Goal: Navigation & Orientation: Find specific page/section

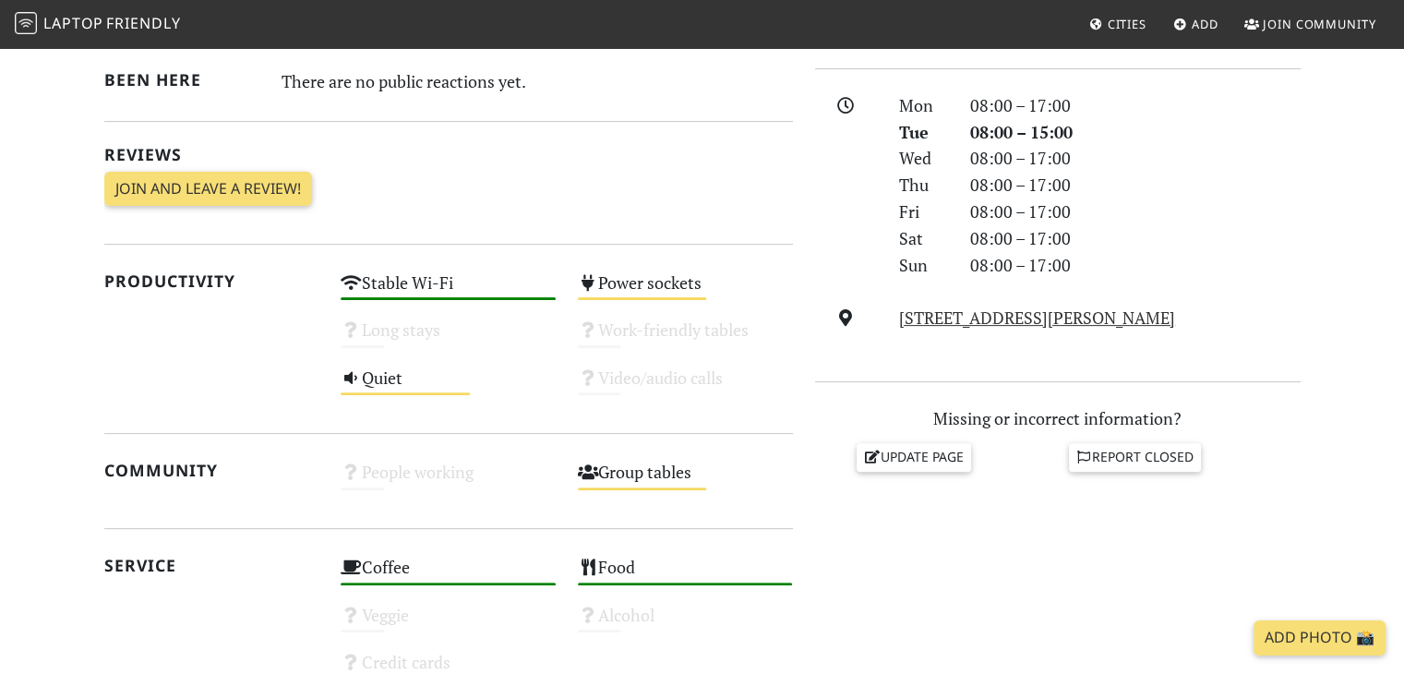
scroll to position [554, 0]
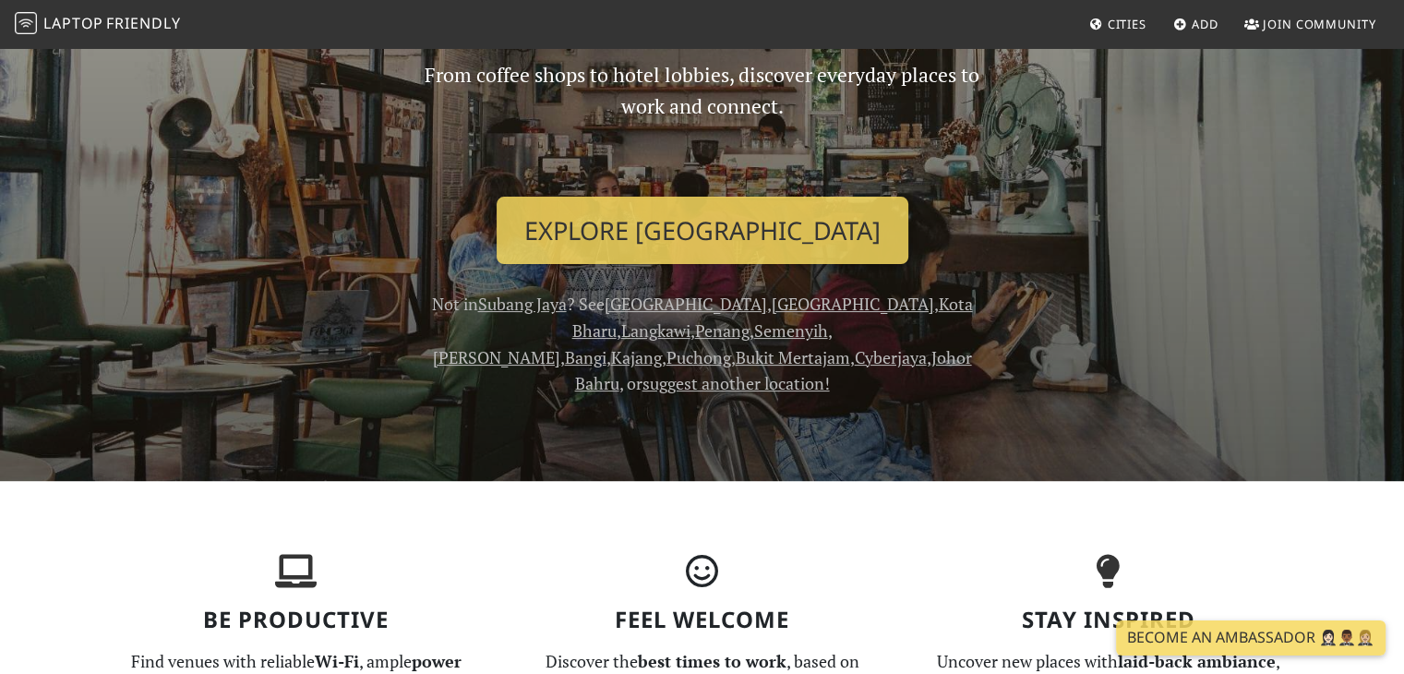
scroll to position [369, 0]
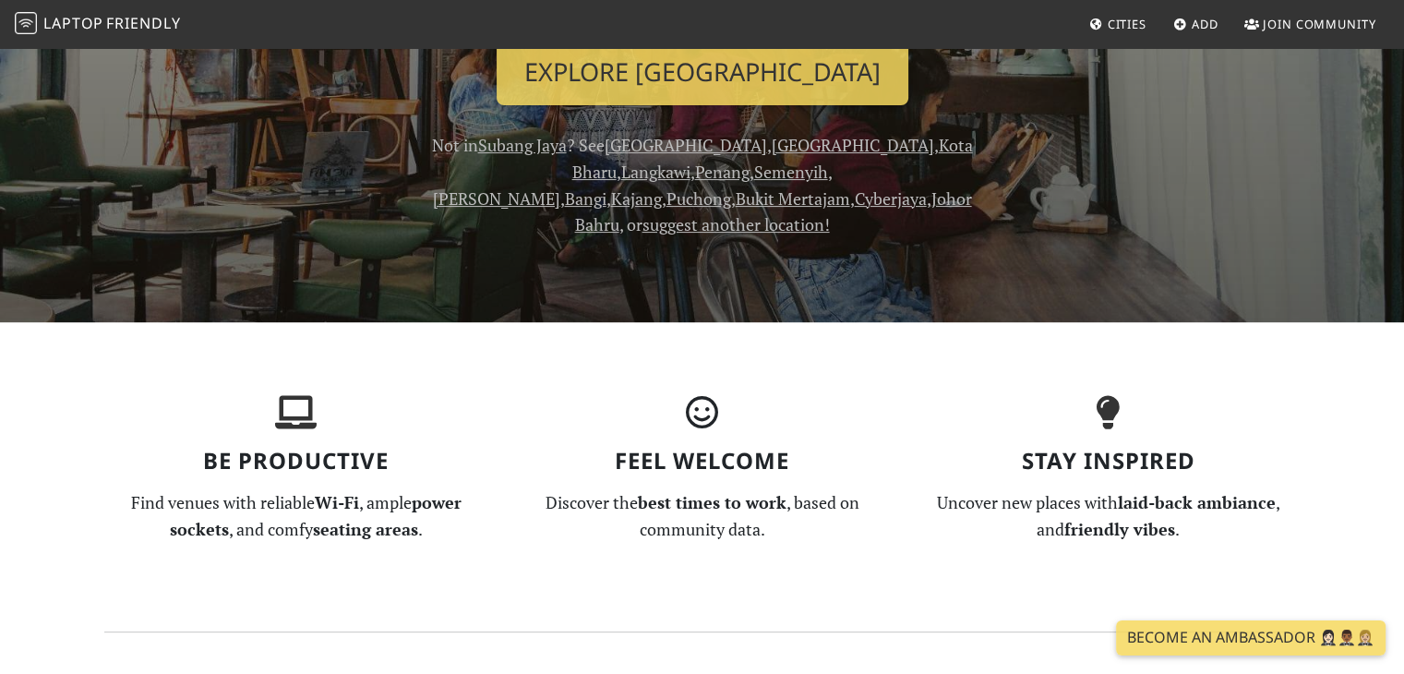
click at [772, 140] on link "[GEOGRAPHIC_DATA]" at bounding box center [853, 145] width 163 height 22
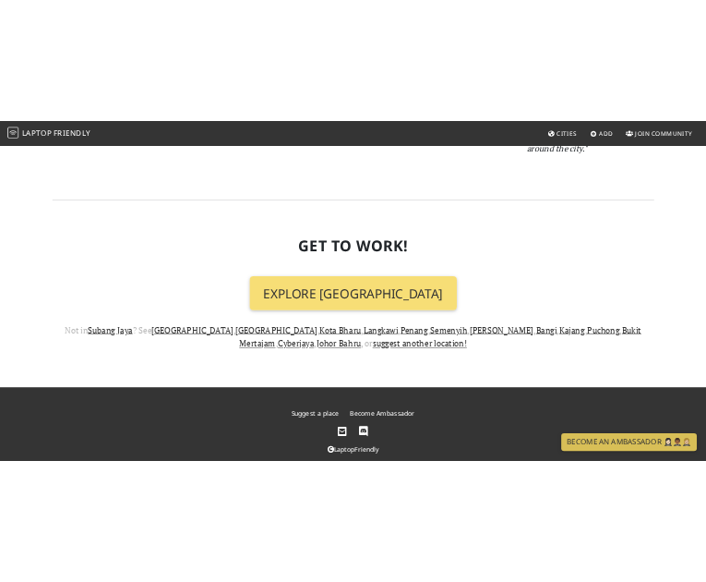
scroll to position [2135, 0]
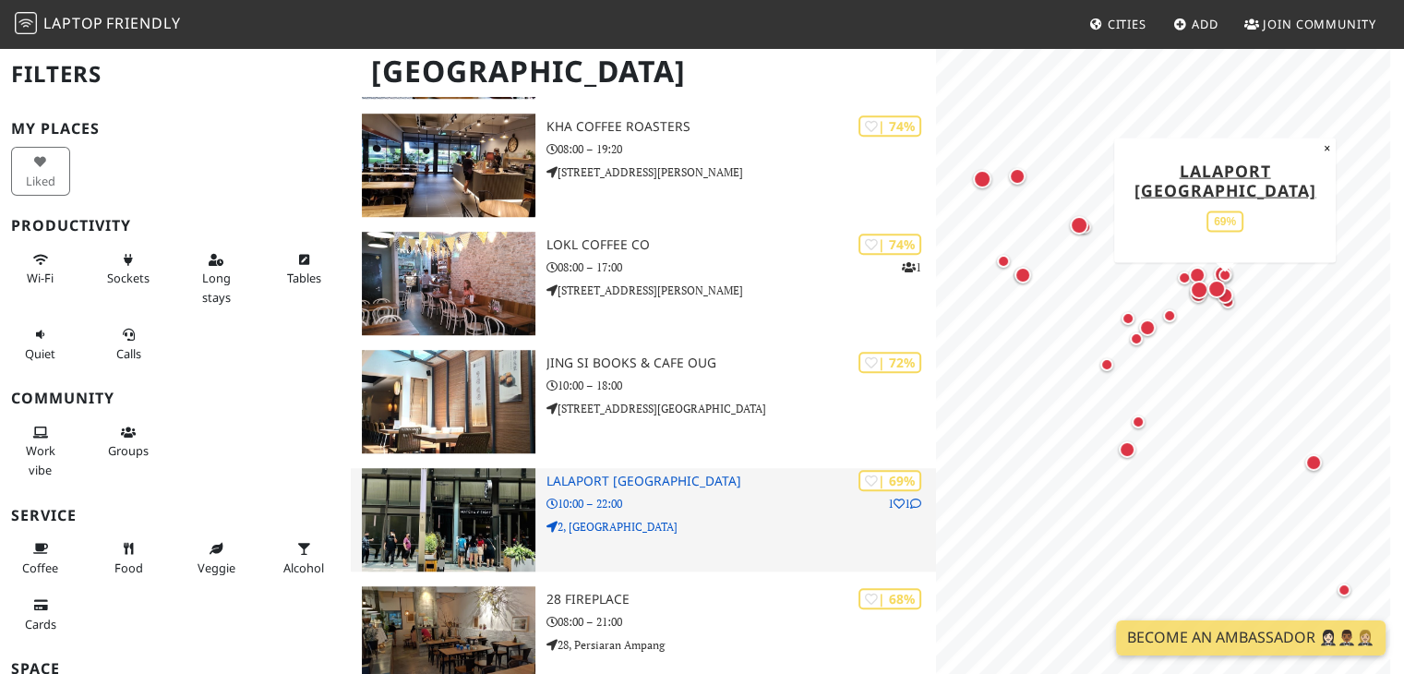
scroll to position [1385, 0]
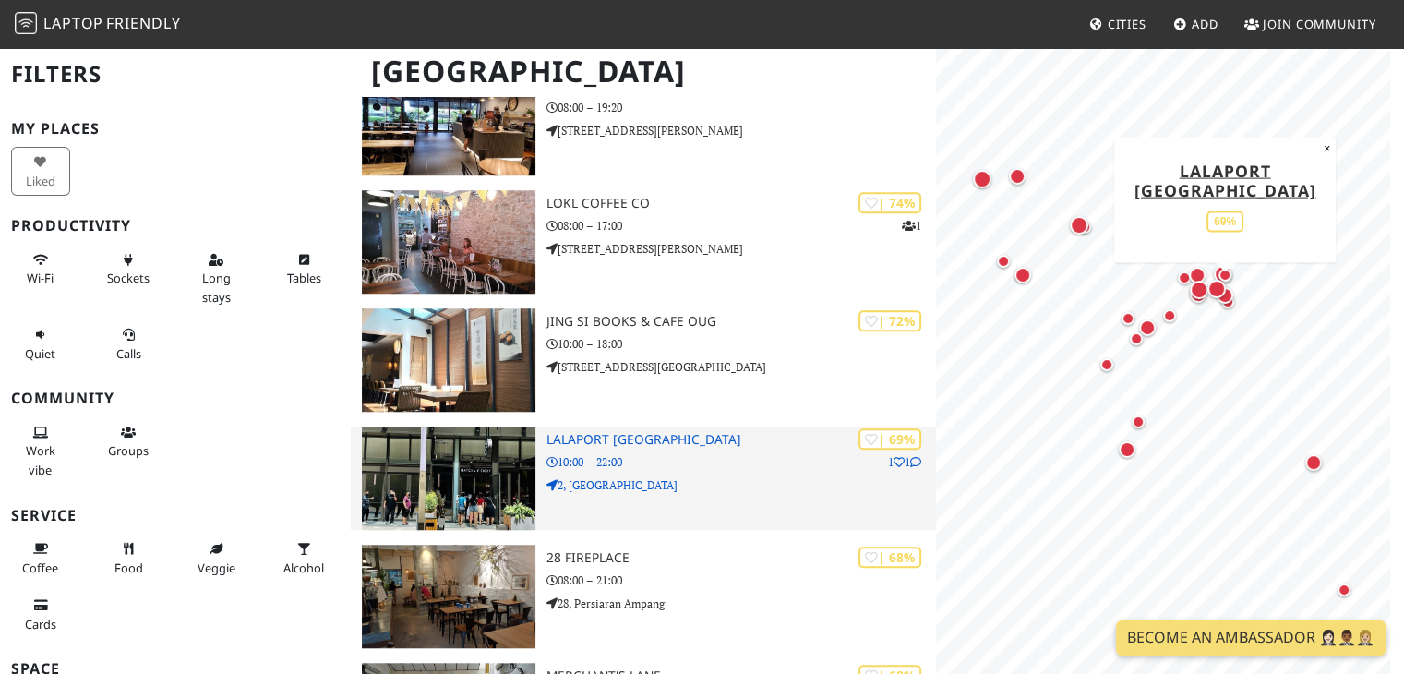
click at [757, 466] on p "10:00 – 22:00" at bounding box center [742, 462] width 391 height 18
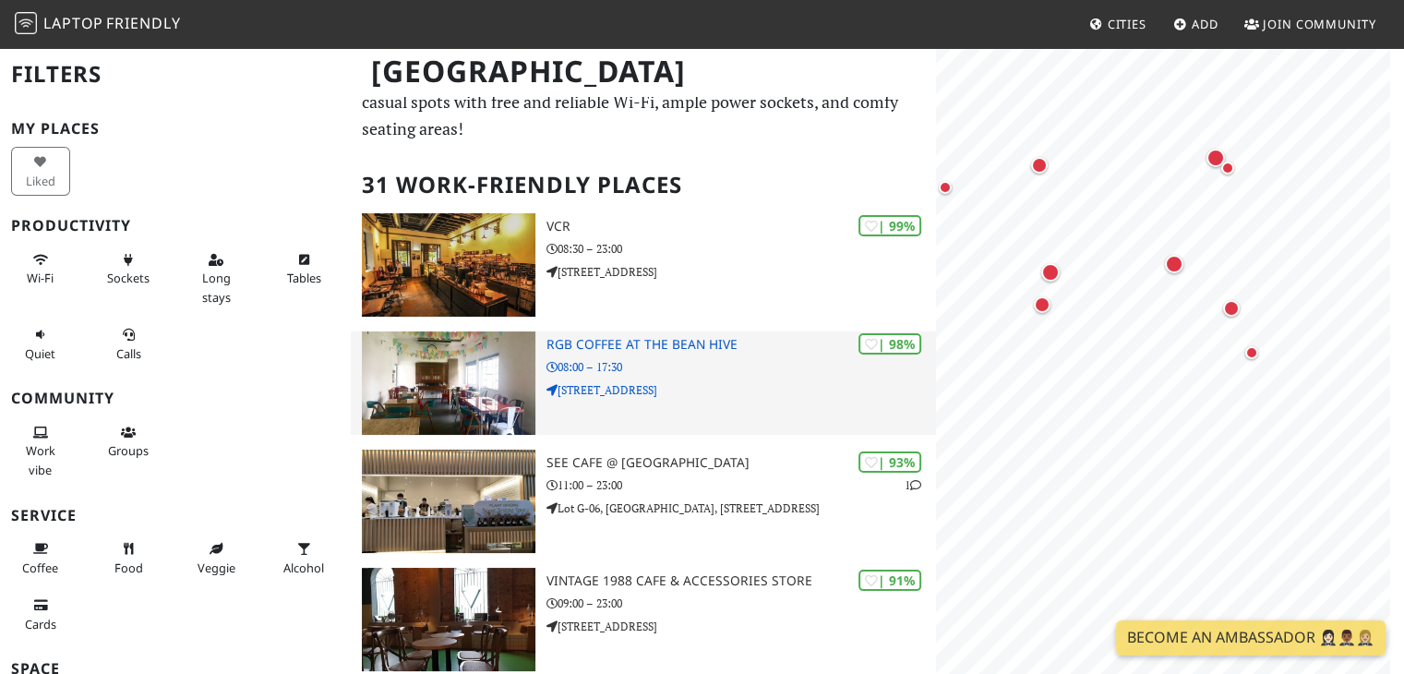
scroll to position [185, 0]
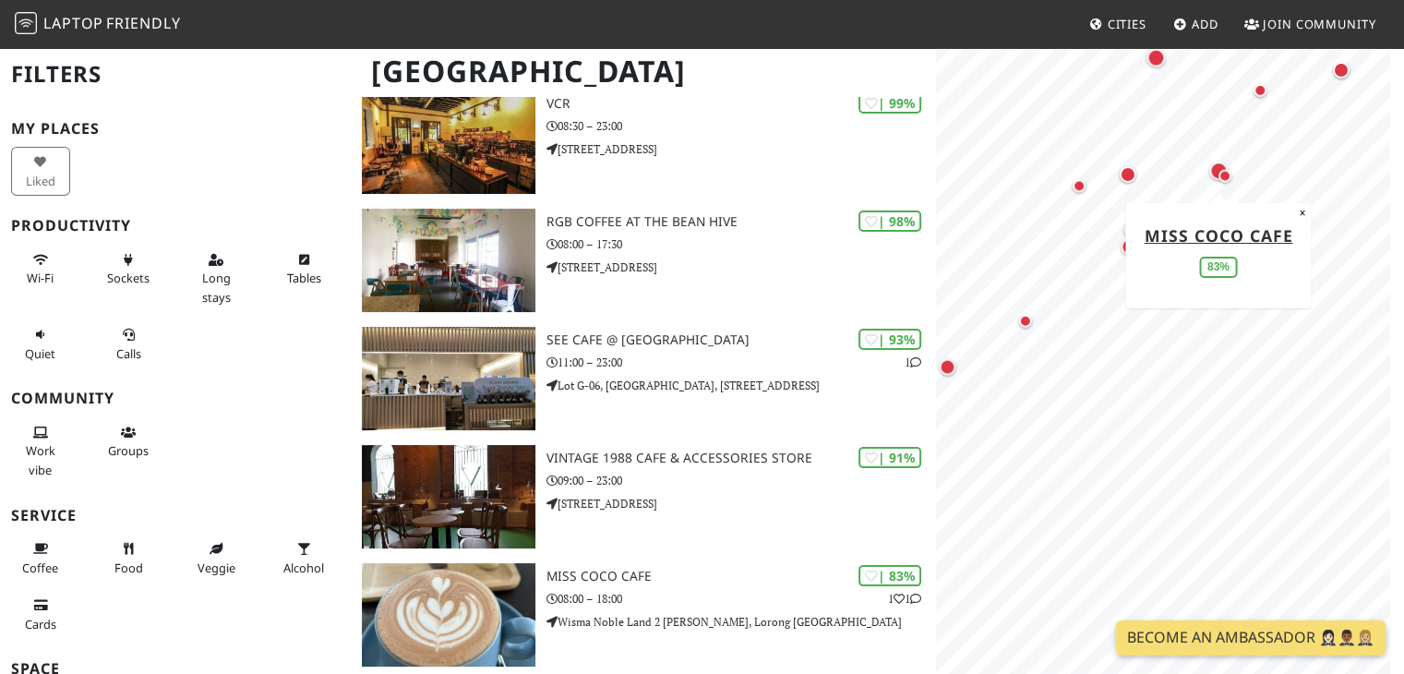
drag, startPoint x: 1205, startPoint y: 340, endPoint x: 1211, endPoint y: 169, distance: 170.9
click at [1211, 169] on div "Map marker" at bounding box center [1219, 171] width 18 height 18
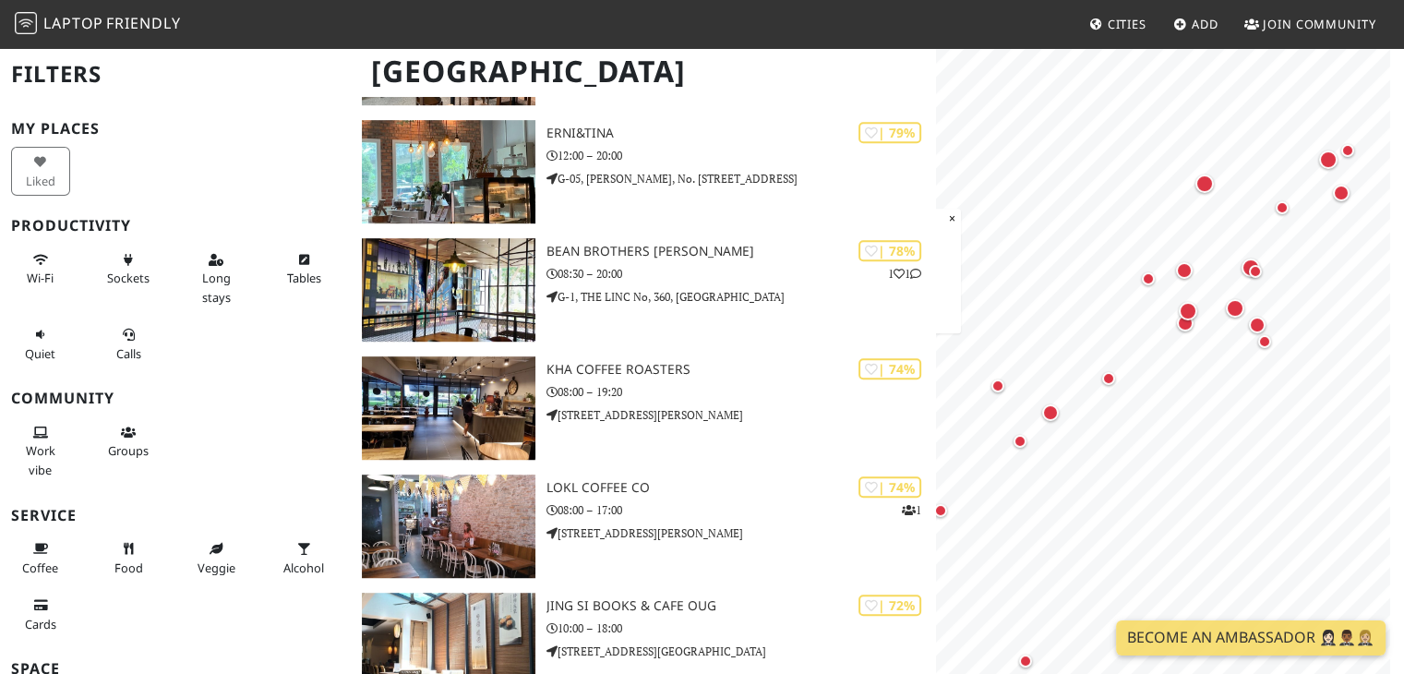
scroll to position [1200, 0]
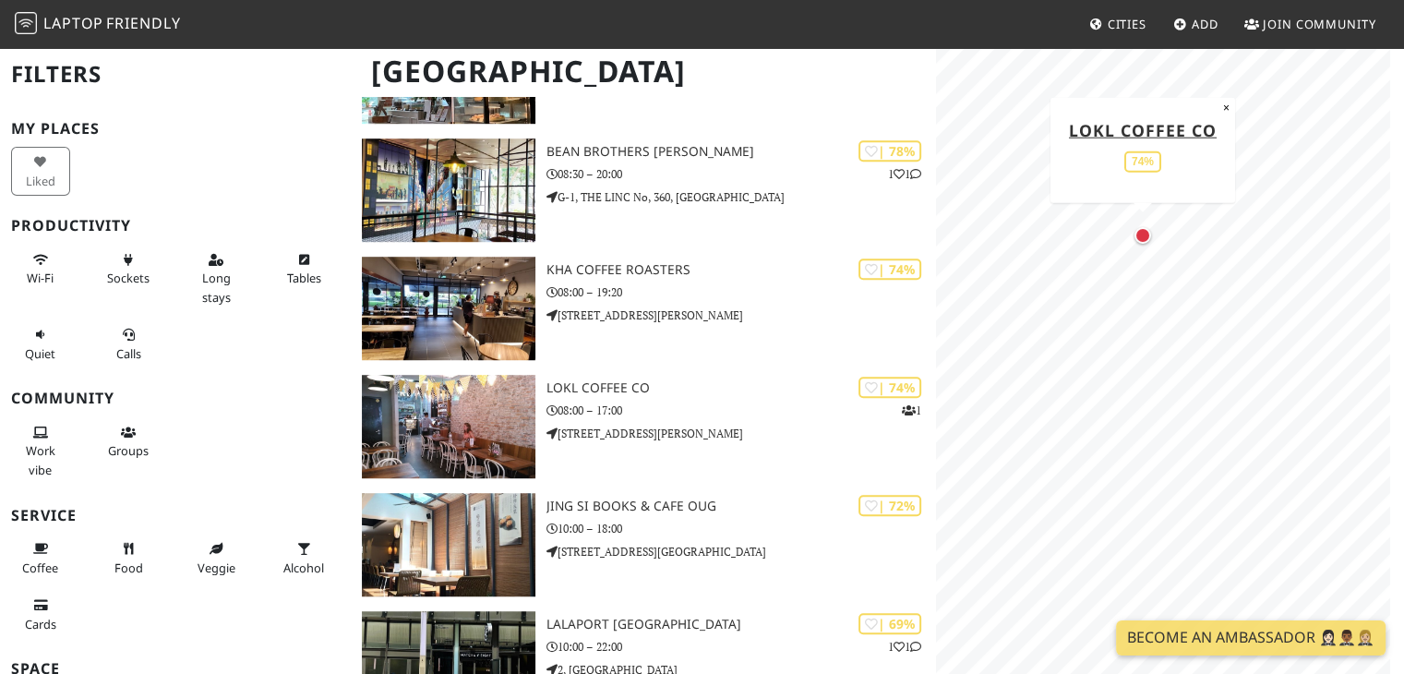
click at [1139, 237] on div "Map marker" at bounding box center [1143, 235] width 17 height 17
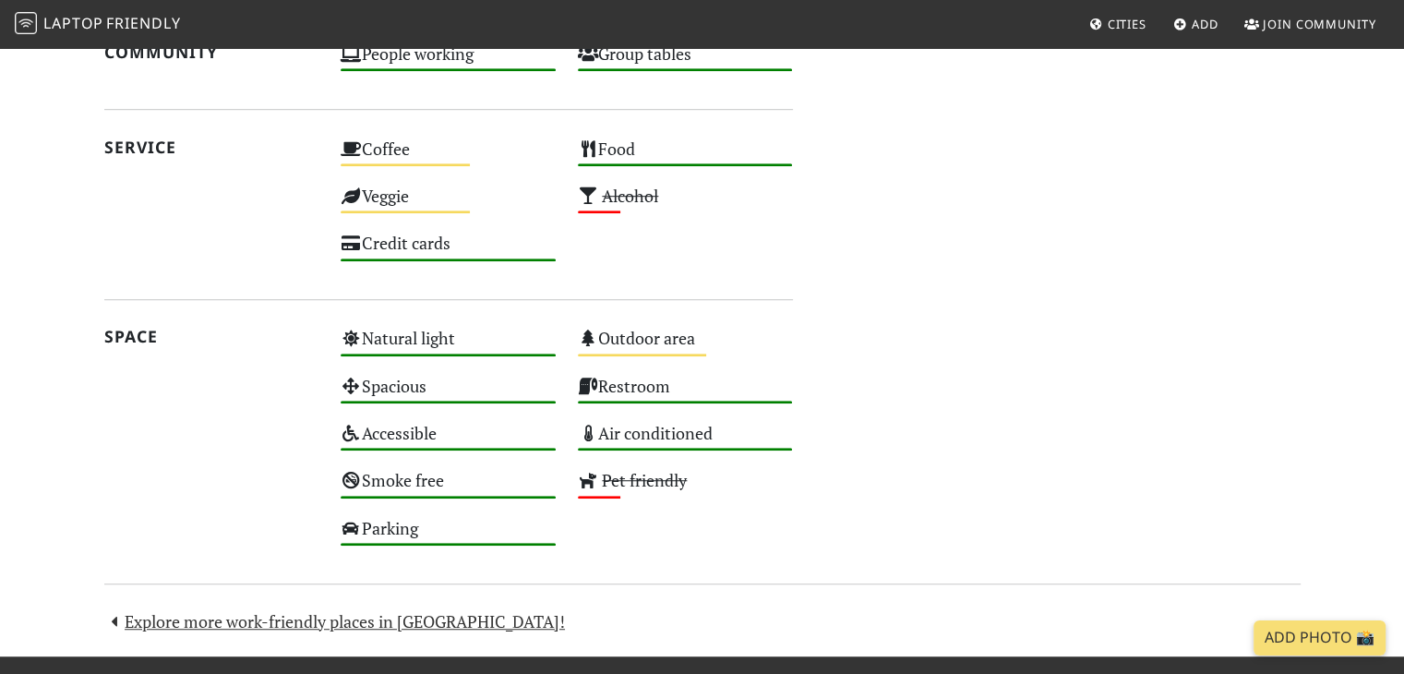
scroll to position [1108, 0]
